Goal: Information Seeking & Learning: Learn about a topic

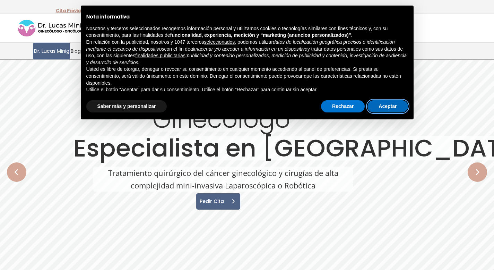
click at [375, 104] on button "Aceptar" at bounding box center [388, 106] width 40 height 12
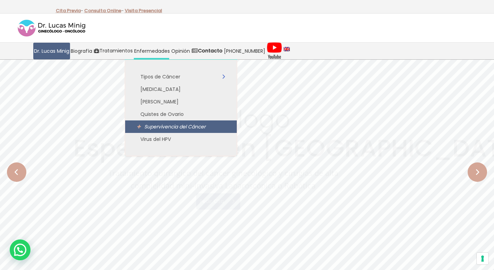
click at [157, 128] on span "Supervivencia del Cáncer" at bounding box center [174, 126] width 61 height 7
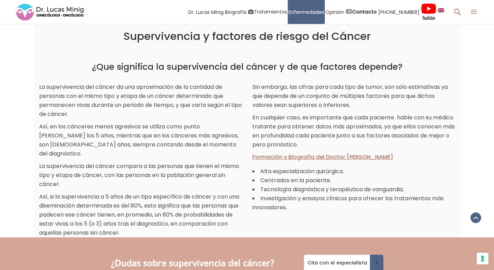
scroll to position [236, 0]
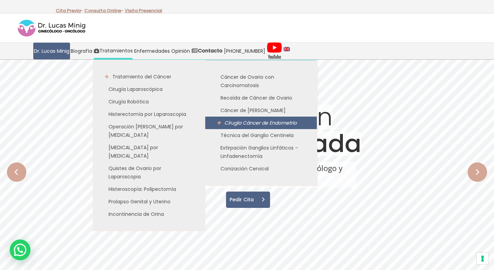
click at [230, 121] on span "Cirugía Cáncer de Endometrio" at bounding box center [260, 122] width 73 height 7
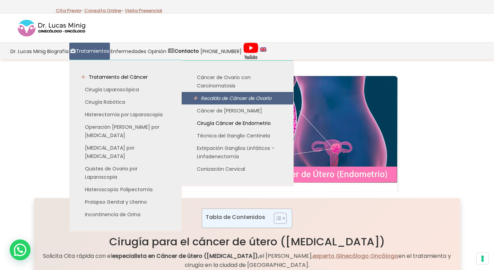
click at [209, 98] on span "Recaída de Cáncer de Ovario" at bounding box center [236, 98] width 71 height 7
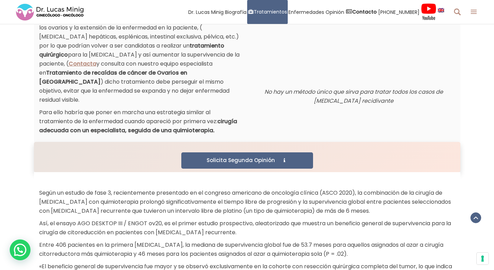
scroll to position [486, 0]
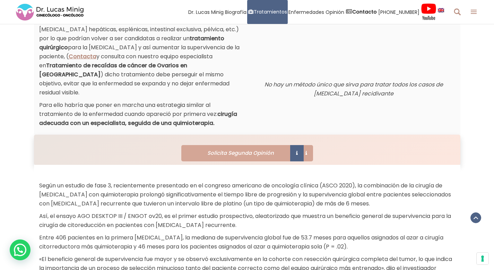
click at [252, 150] on span "Solicita Segunda Opinión" at bounding box center [239, 152] width 71 height 5
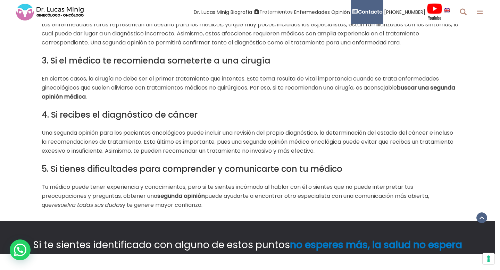
scroll to position [1554, 0]
